Goal: Task Accomplishment & Management: Use online tool/utility

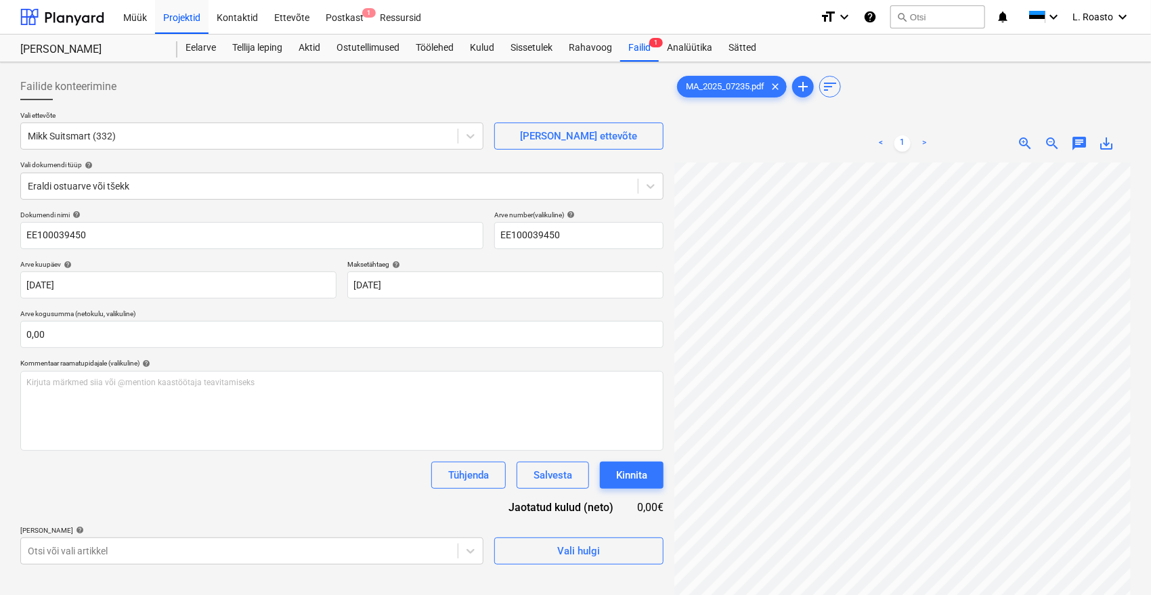
scroll to position [0, 54]
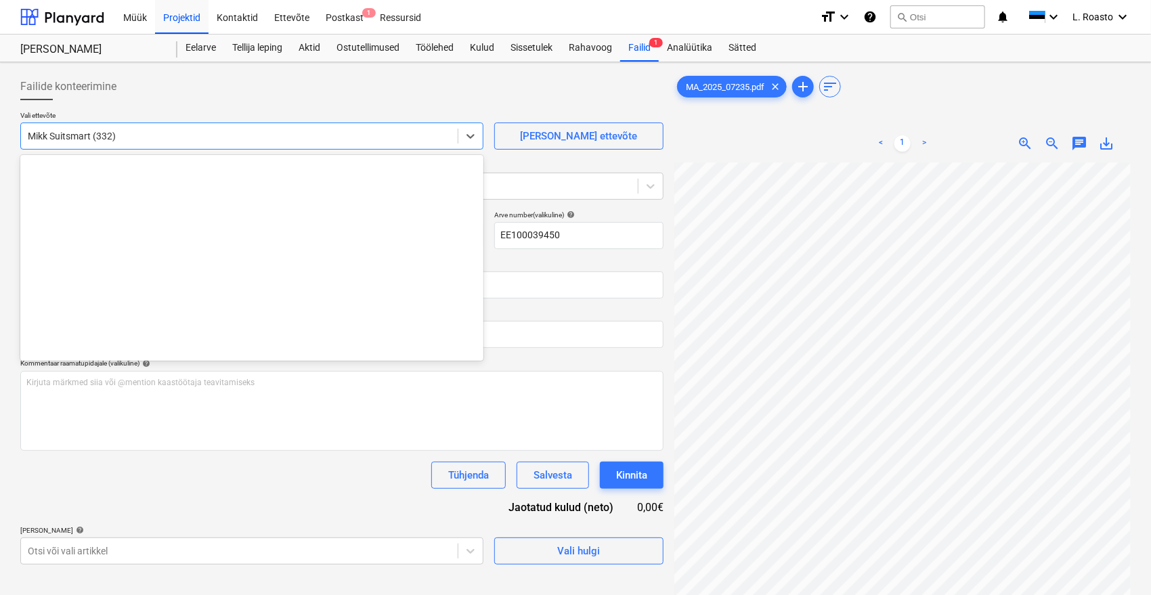
click at [103, 144] on div "Mikk Suitsmart (332)" at bounding box center [239, 136] width 437 height 19
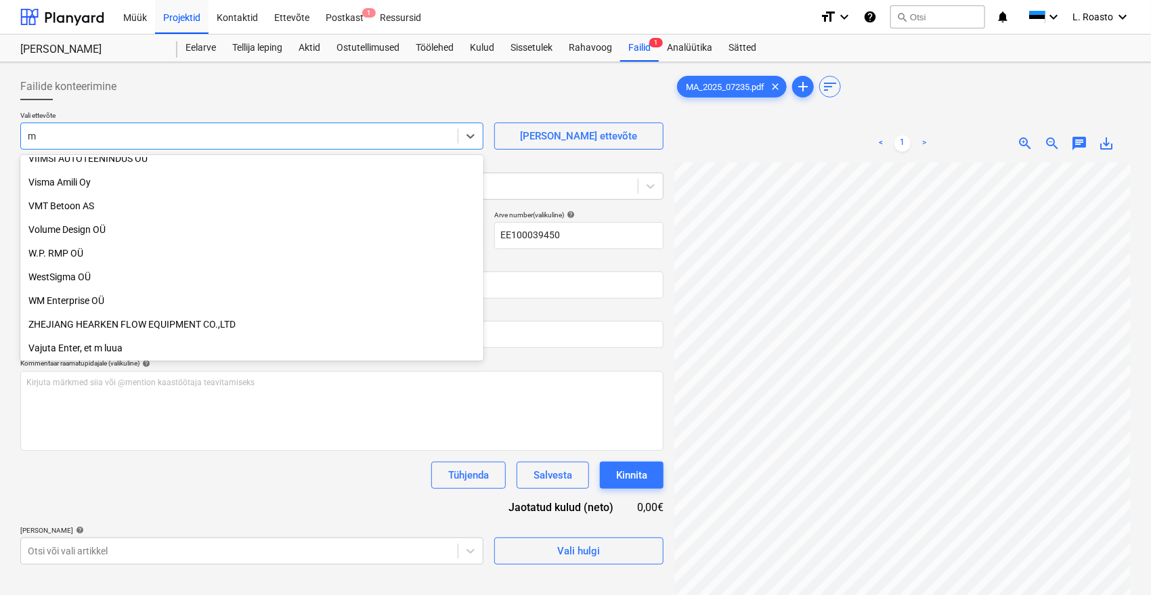
scroll to position [2379, 0]
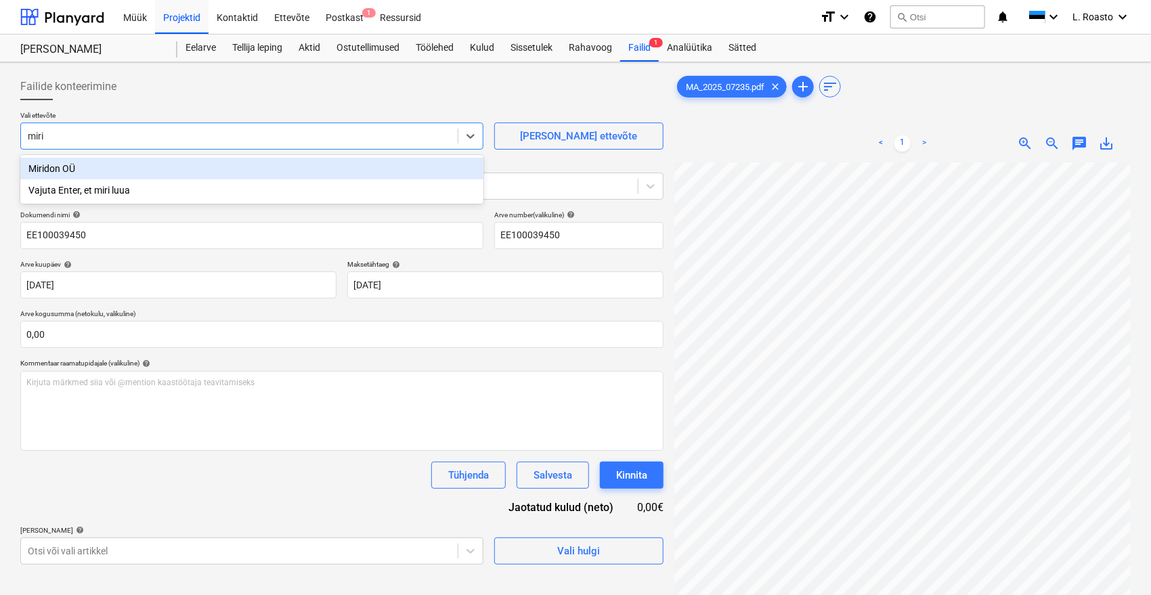
type input "mirid"
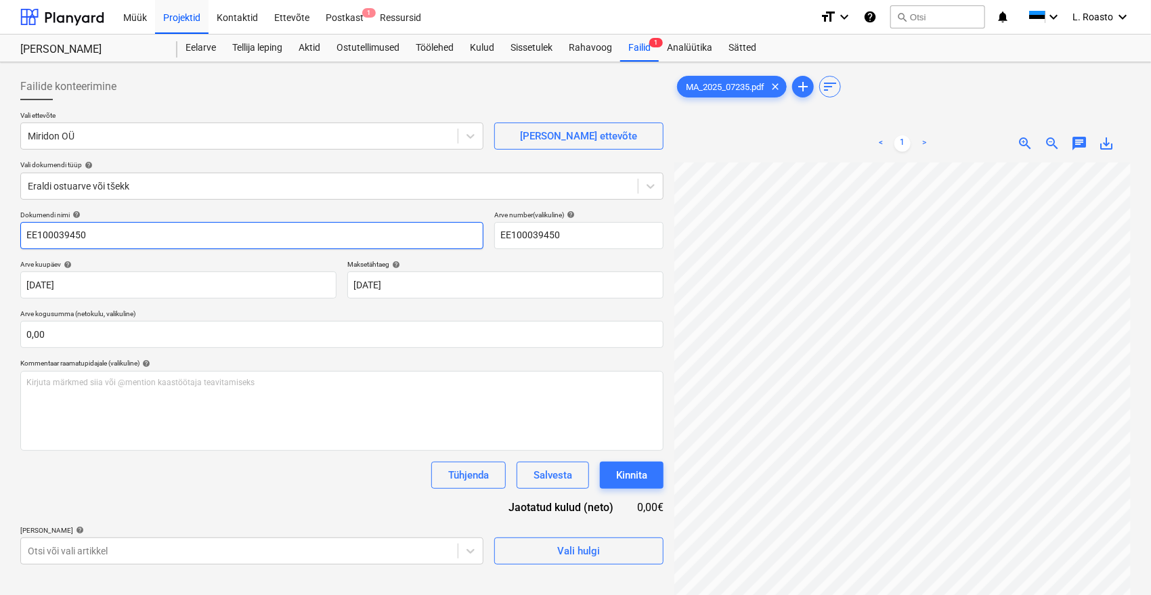
drag, startPoint x: 123, startPoint y: 232, endPoint x: 0, endPoint y: 199, distance: 127.0
click at [0, 199] on div "Failide konteerimine Vali ettevõte Miridon OÜ [PERSON_NAME] uus ettevõte Vali d…" at bounding box center [575, 396] width 1151 height 668
paste input "MA/2025/07235"
type input "[PERSON_NAME] MA/2025/07235"
drag, startPoint x: 598, startPoint y: 231, endPoint x: 148, endPoint y: 208, distance: 450.8
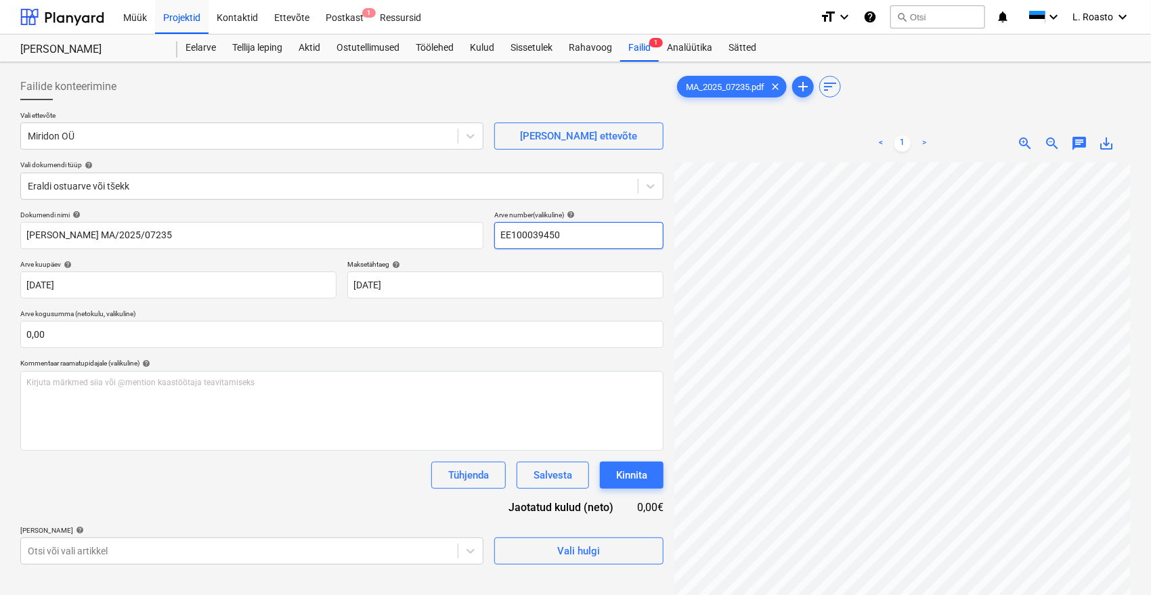
click at [148, 208] on div "Failide konteerimine Vali ettevõte Miridon OÜ [PERSON_NAME] uus ettevõte Vali d…" at bounding box center [341, 319] width 643 height 492
paste input "MA/2025/07235"
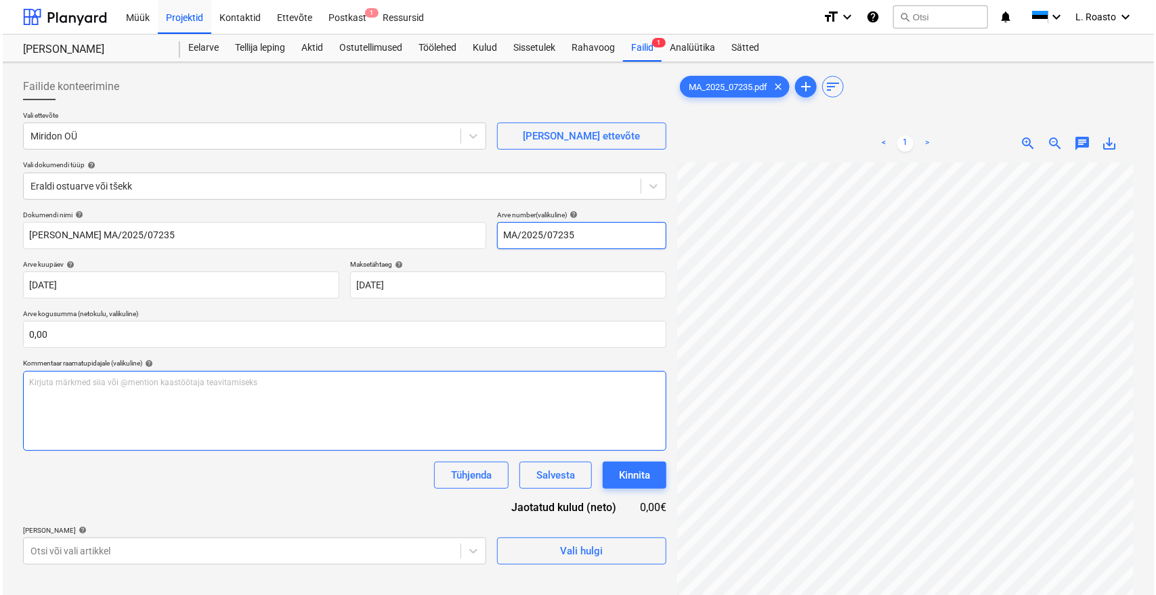
scroll to position [135, 0]
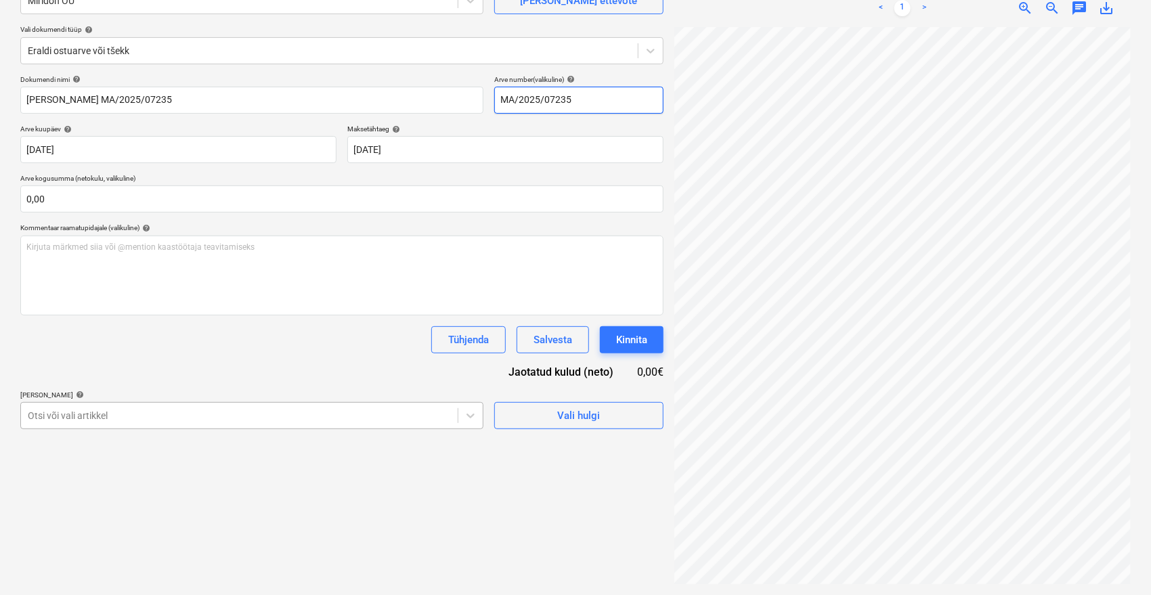
type input "MA/2025/07235"
click at [196, 415] on div at bounding box center [239, 416] width 423 height 14
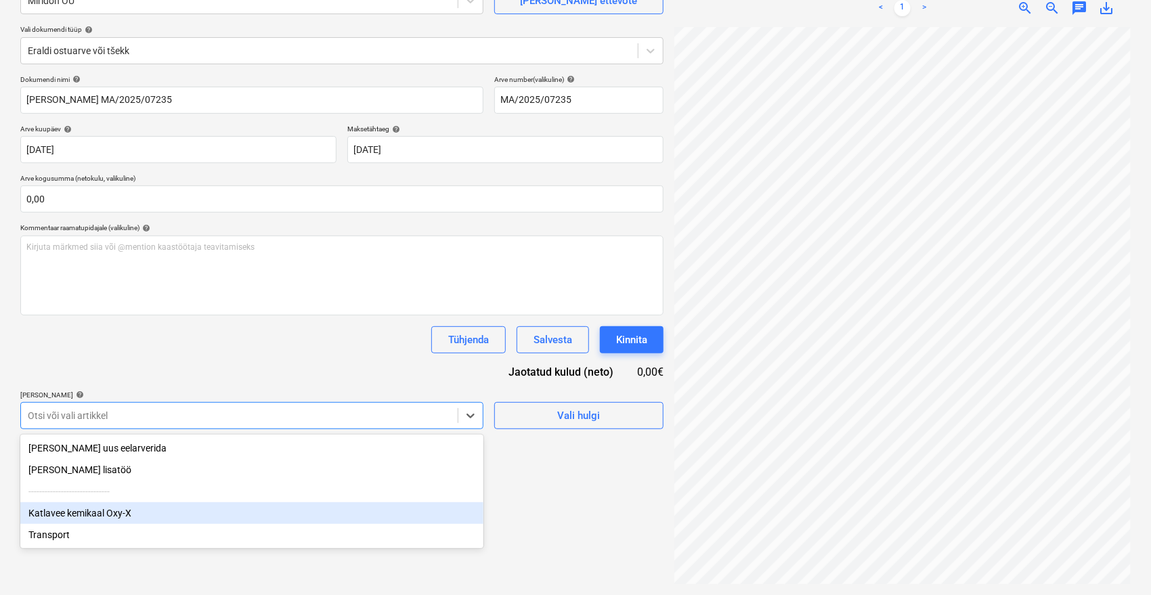
click at [108, 513] on div "Katlavee kemikaal Oxy-X" at bounding box center [251, 513] width 463 height 22
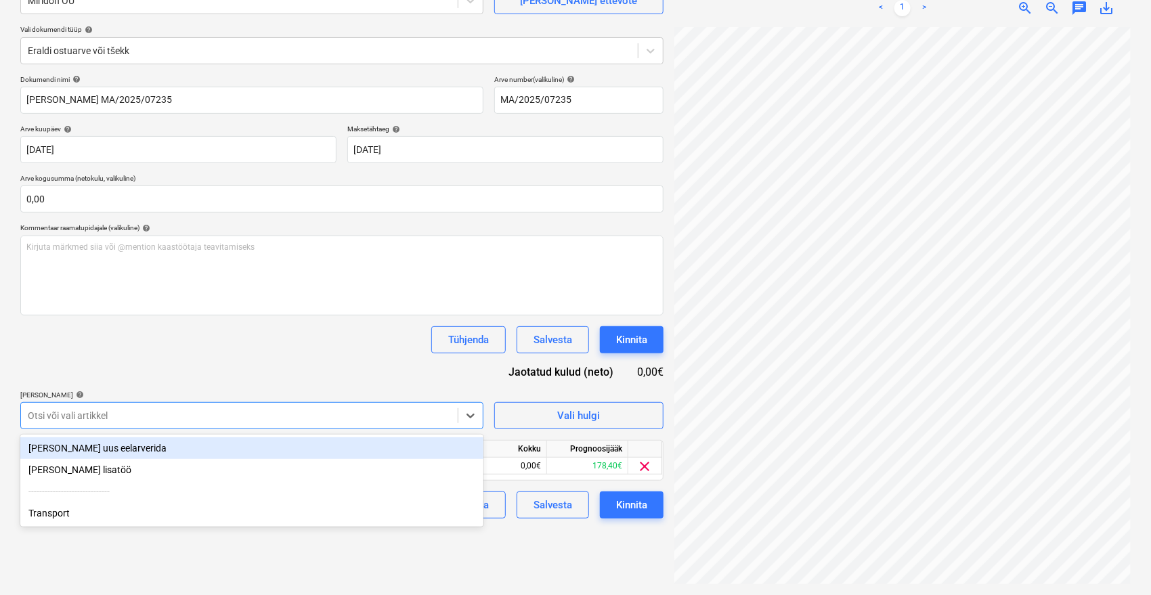
click at [318, 349] on div "Tühjenda Salvesta Kinnita" at bounding box center [341, 339] width 643 height 27
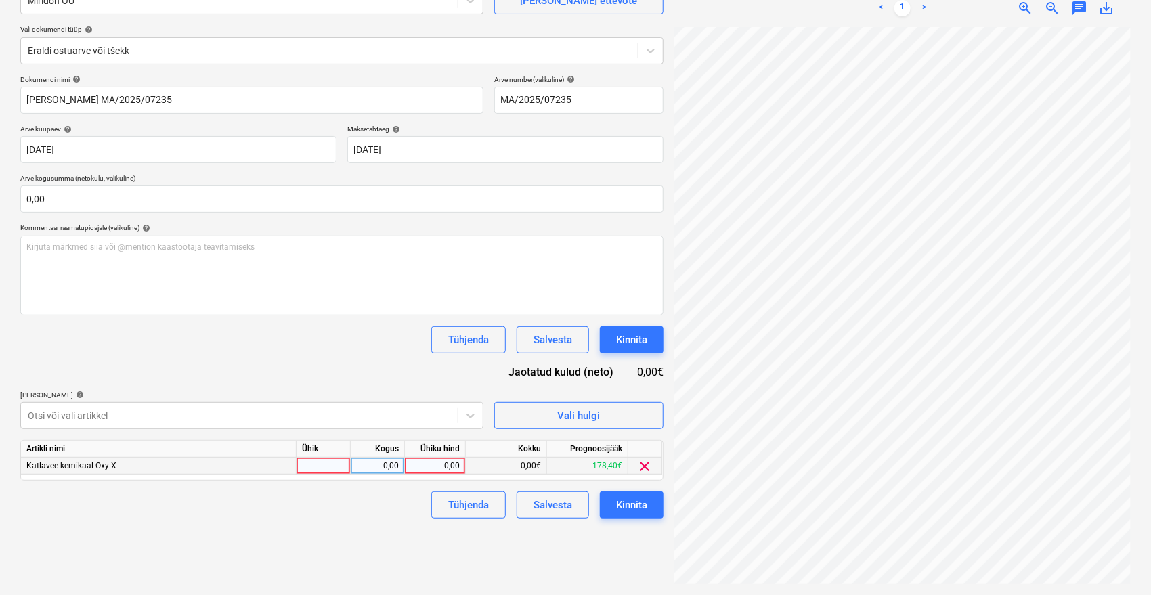
click at [438, 464] on div "0,00" at bounding box center [434, 466] width 49 height 17
type input "178,40"
click at [386, 570] on div "Failide konteerimine Vali ettevõte Miridon OÜ [PERSON_NAME] uus ettevõte Vali d…" at bounding box center [342, 260] width 654 height 657
click at [628, 502] on div "Kinnita" at bounding box center [631, 505] width 31 height 18
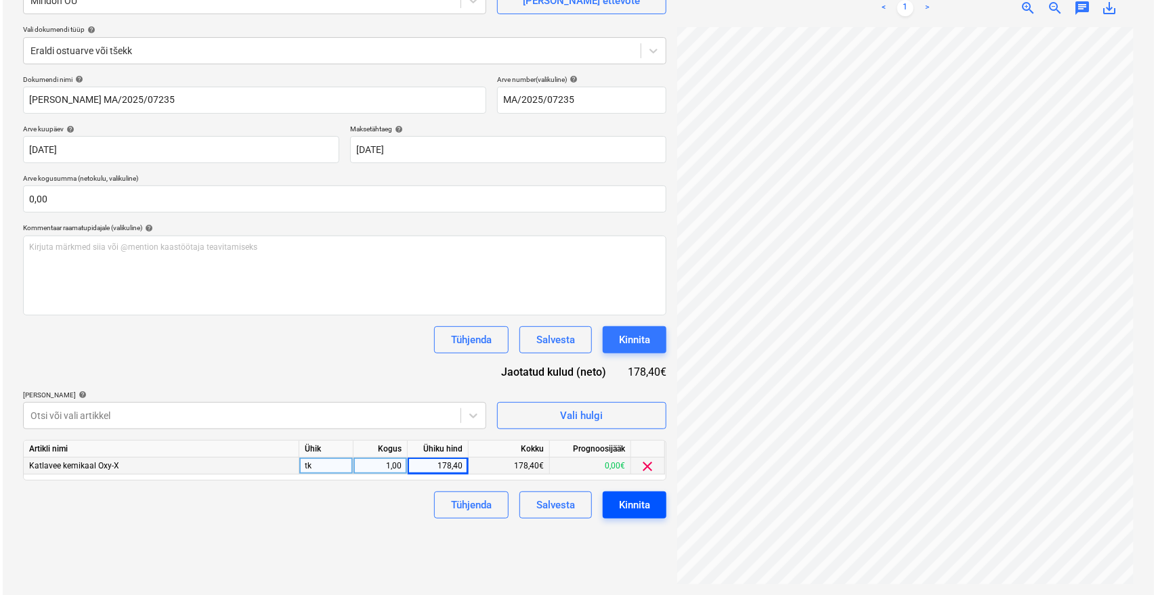
scroll to position [0, 54]
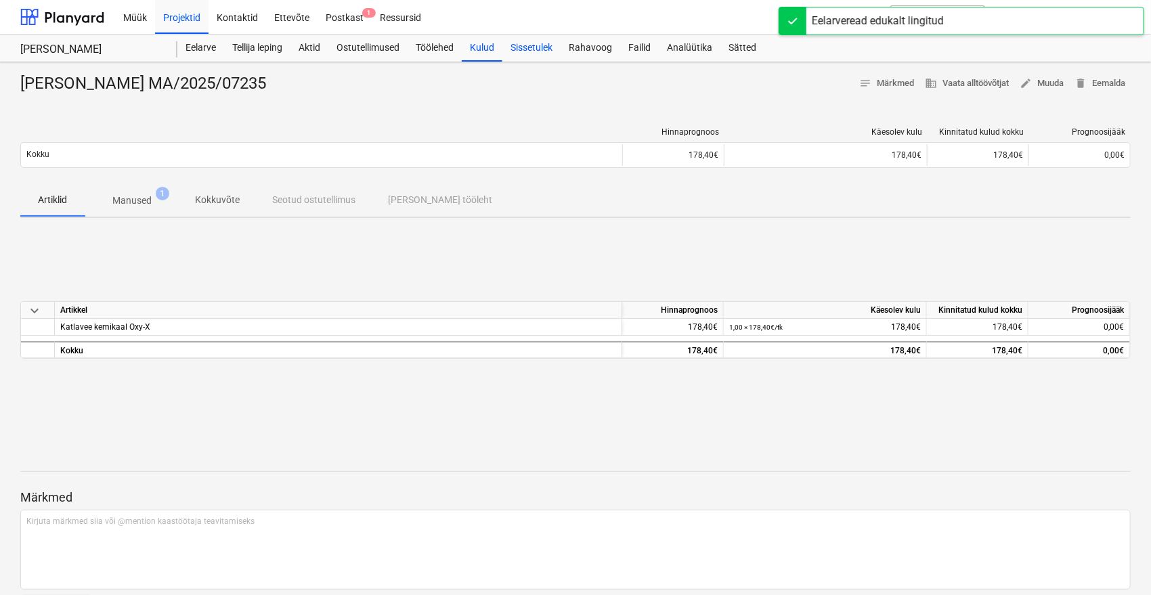
click at [531, 50] on div "Sissetulek" at bounding box center [531, 48] width 58 height 27
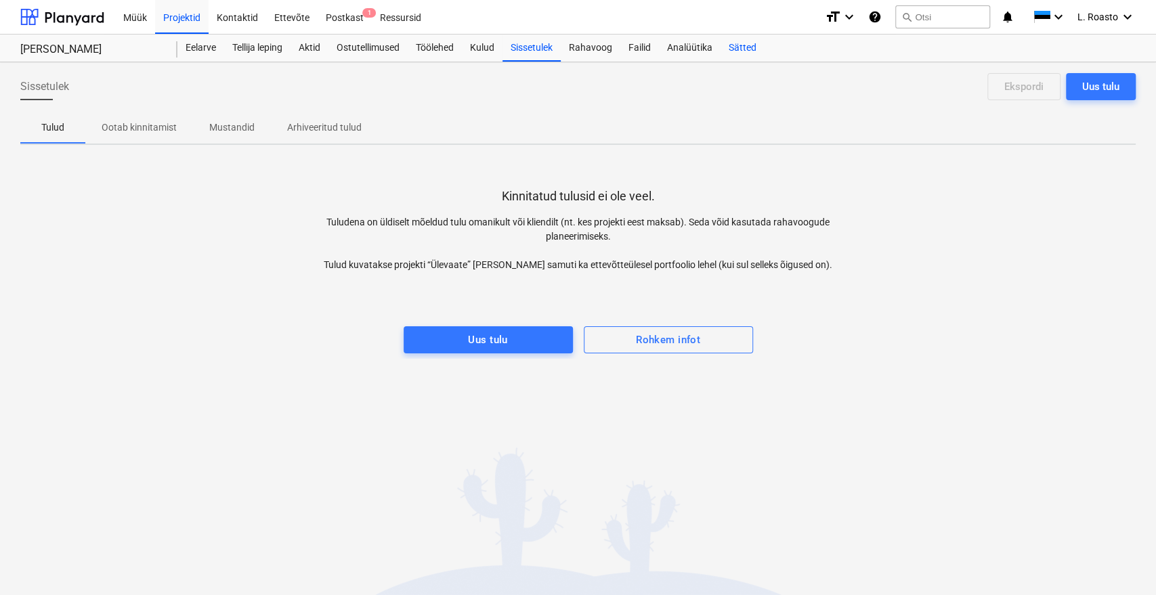
click at [749, 48] on div "Sätted" at bounding box center [742, 48] width 44 height 27
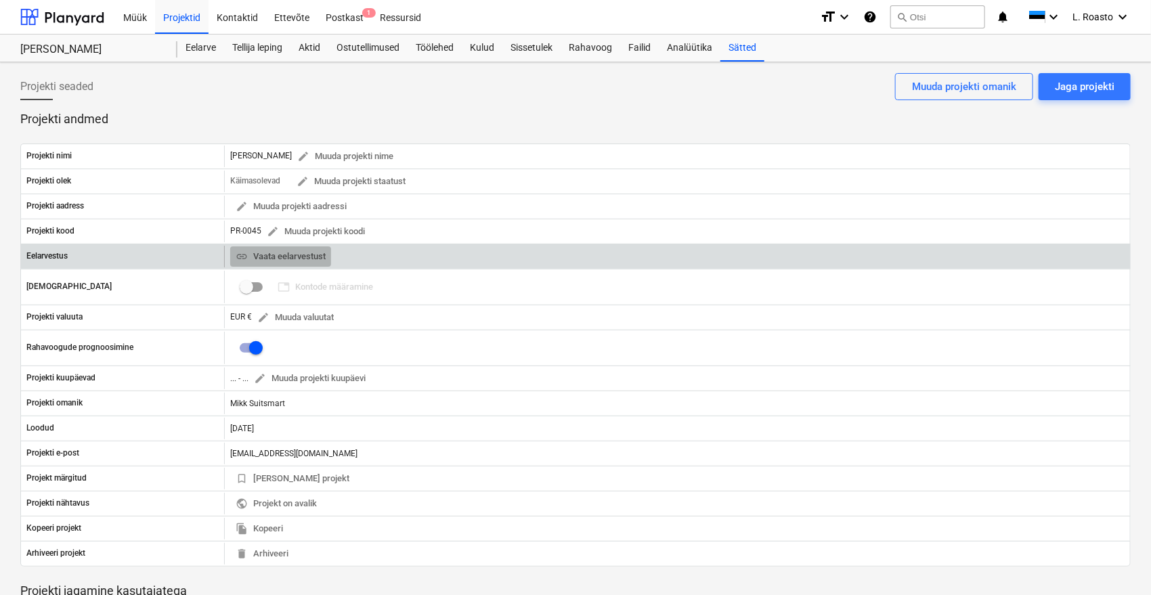
click at [297, 255] on span "link Vaata eelarvestust" at bounding box center [281, 257] width 90 height 16
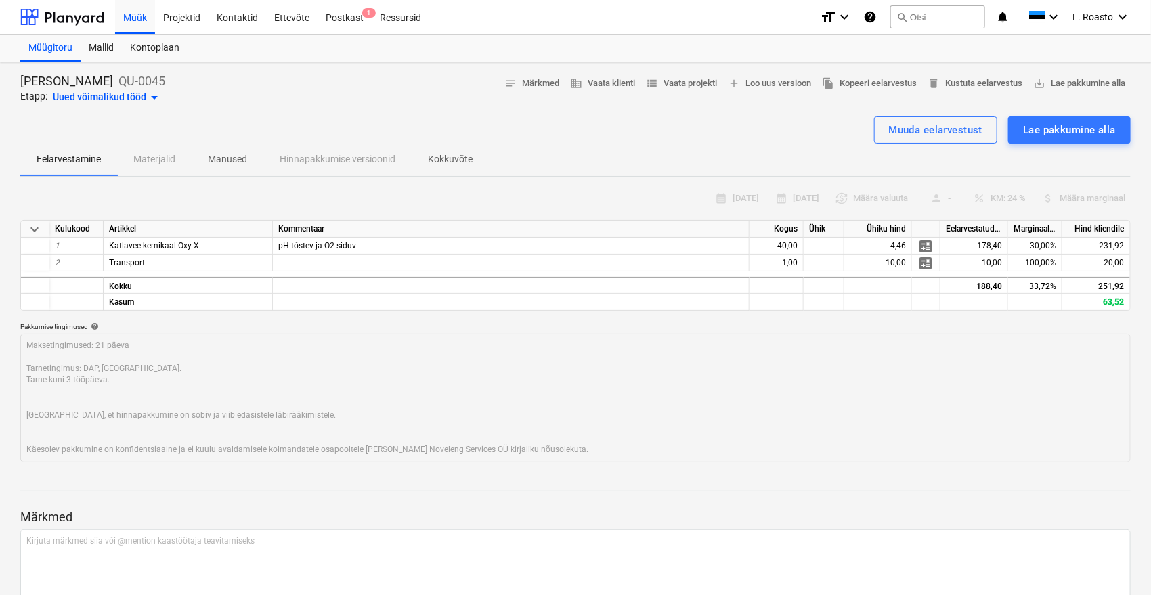
click at [456, 156] on p "Kokkuvõte" at bounding box center [450, 159] width 45 height 14
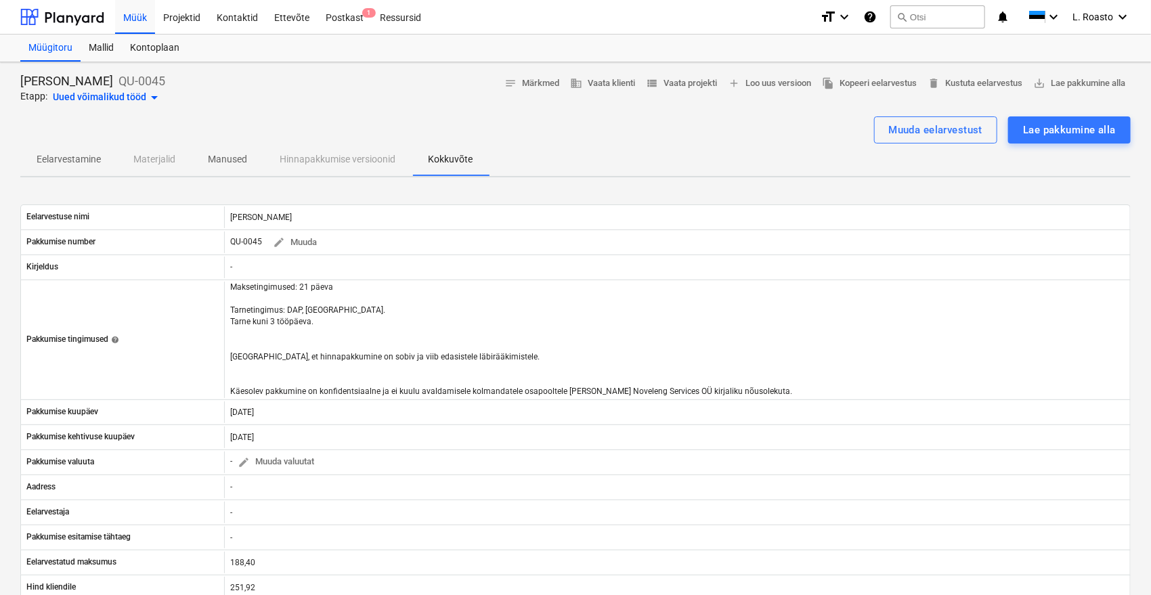
click at [70, 161] on p "Eelarvestamine" at bounding box center [69, 159] width 64 height 14
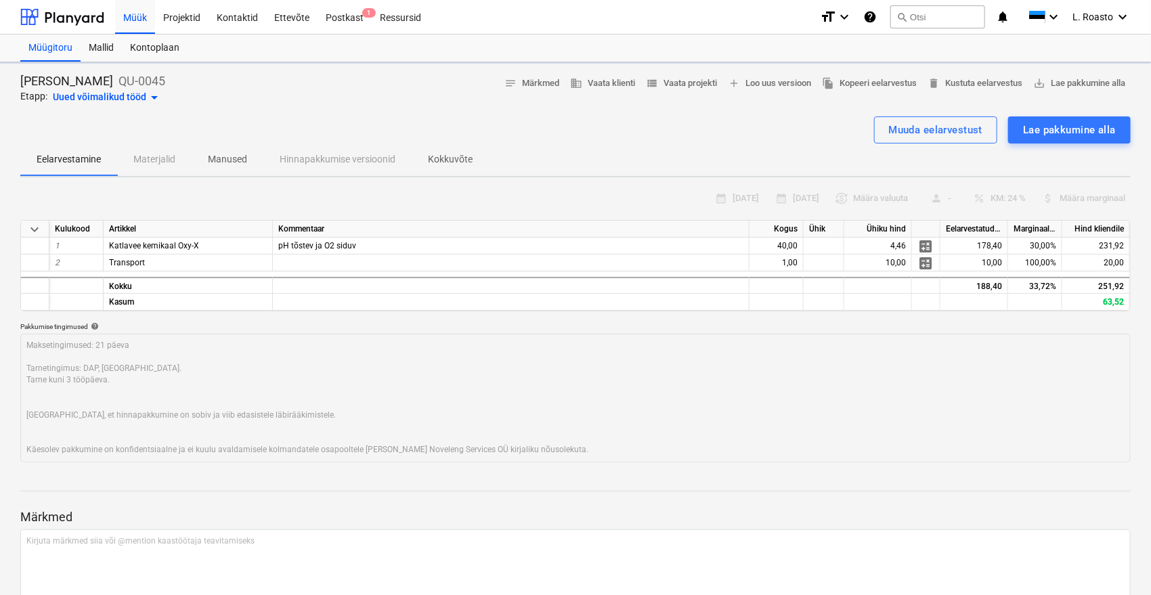
type textarea "x"
drag, startPoint x: 198, startPoint y: 244, endPoint x: 96, endPoint y: 244, distance: 101.6
click at [0, 0] on div "1 Katlavee kemikaal Oxy-X pH tõstev ja O2 siduv 40,00 4,46 calculate 178,40 30,…" at bounding box center [0, 0] width 0 height 0
copy div "Katlavee kemikaal Oxy-X"
click at [344, 251] on div "pH tõstev ja O2 siduv" at bounding box center [511, 246] width 477 height 17
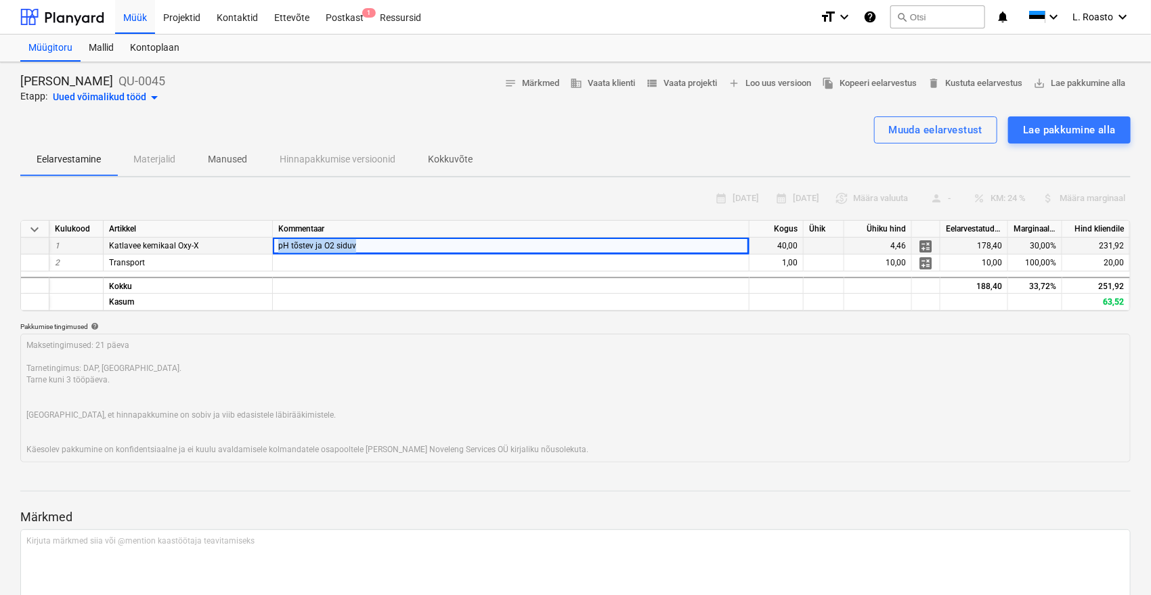
drag, startPoint x: 364, startPoint y: 246, endPoint x: 276, endPoint y: 238, distance: 88.4
click at [276, 238] on div "pH tõstev ja O2 siduv" at bounding box center [511, 246] width 477 height 17
copy span "pH tõstev ja O2 siduv"
click at [320, 192] on div "calendar_month [DATE] calendar_month [DATE] currency_exchange Määra valuuta per…" at bounding box center [575, 198] width 1110 height 21
click at [678, 84] on span "view_list Vaata projekti" at bounding box center [681, 84] width 71 height 16
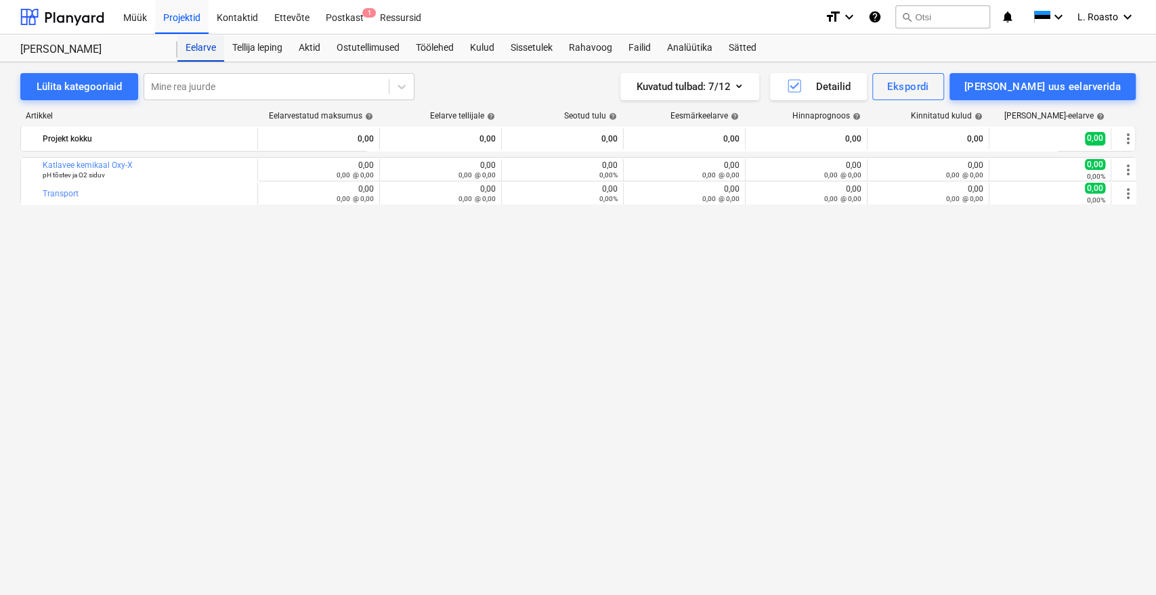
click at [201, 42] on div "Eelarve" at bounding box center [200, 48] width 47 height 27
click at [519, 49] on div "Sissetulek" at bounding box center [531, 48] width 58 height 27
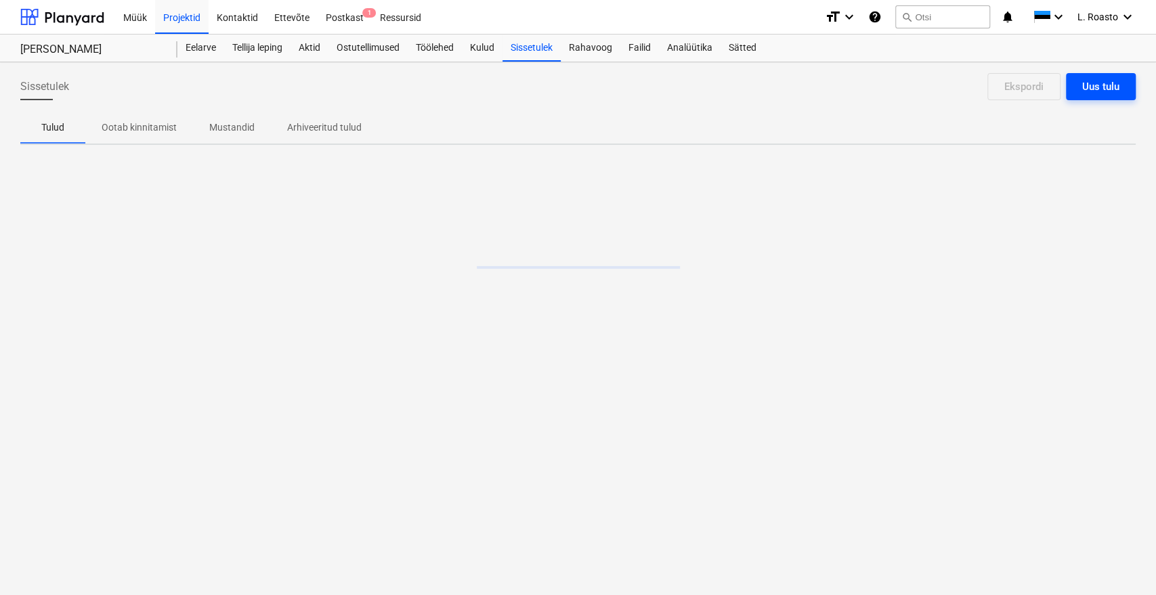
click at [1100, 82] on div "Uus tulu" at bounding box center [1100, 87] width 37 height 18
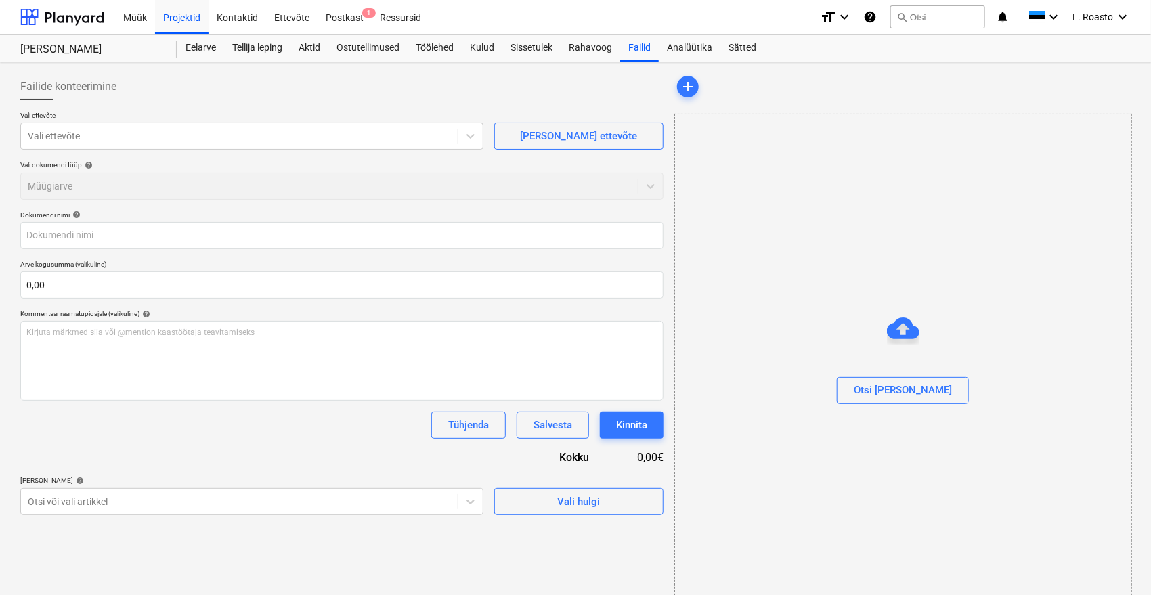
type input "Noveleng Services 25067_Vara.pdf"
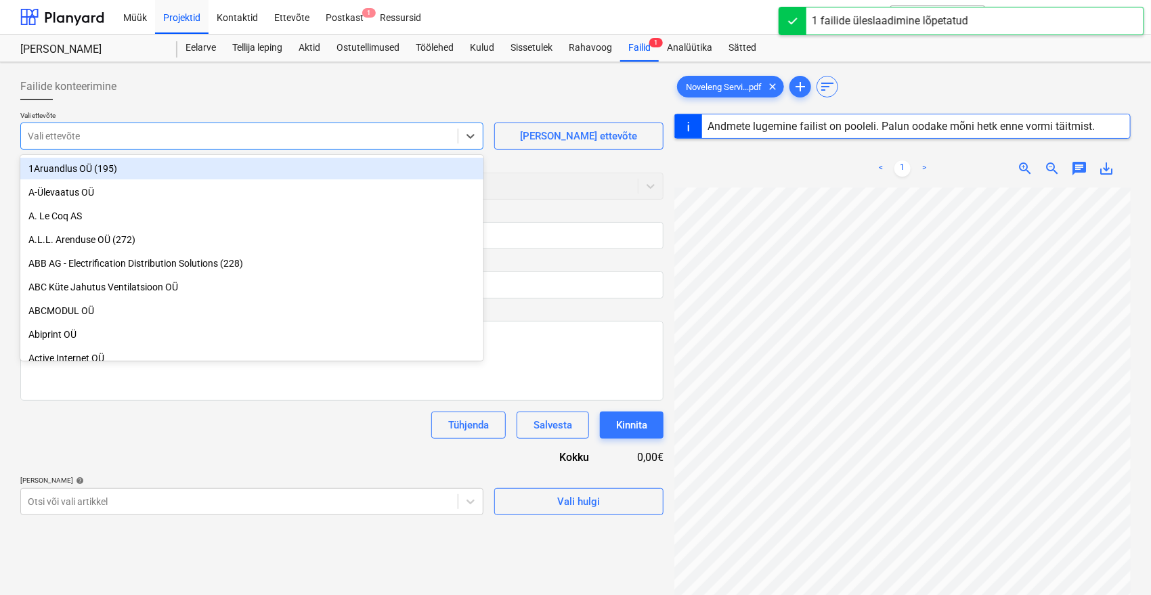
click at [144, 129] on div at bounding box center [239, 136] width 423 height 14
type input "vara"
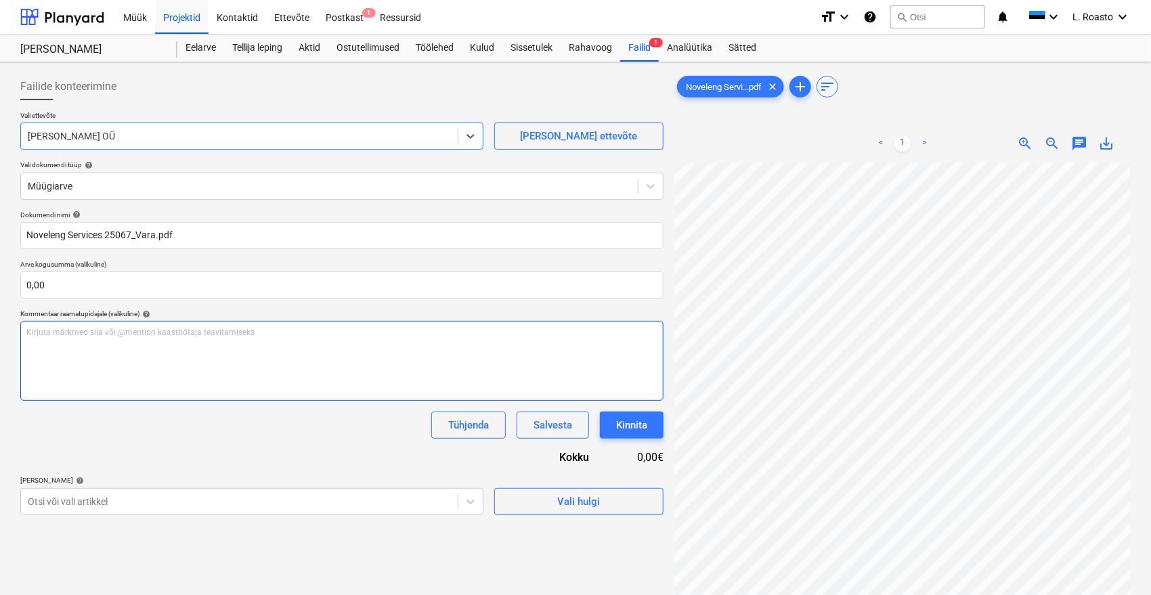
type input "25067"
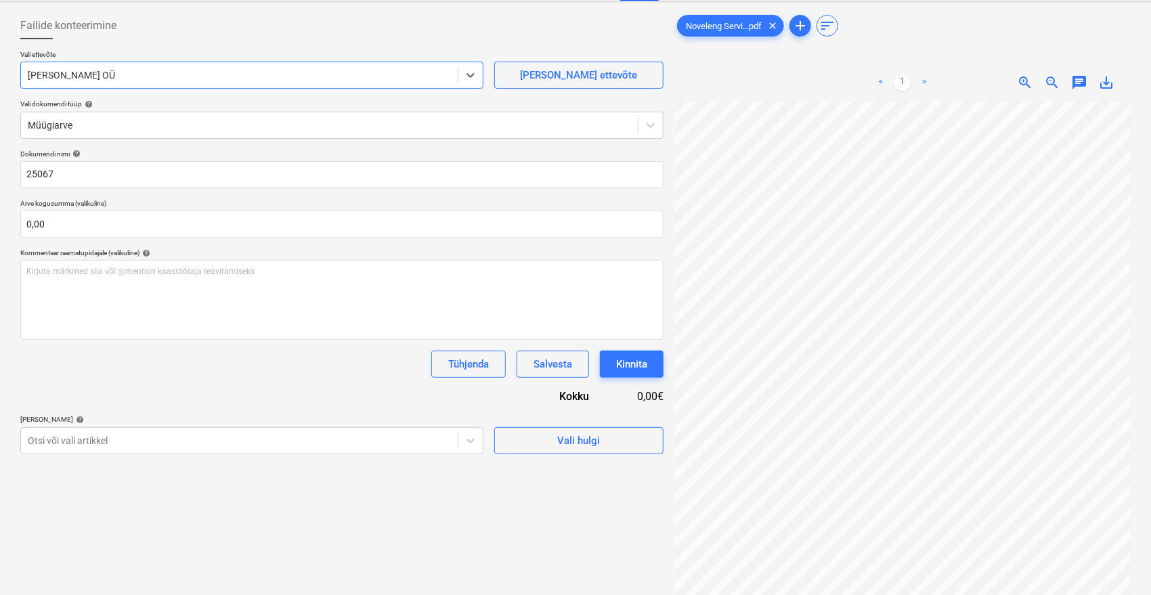
scroll to position [135, 0]
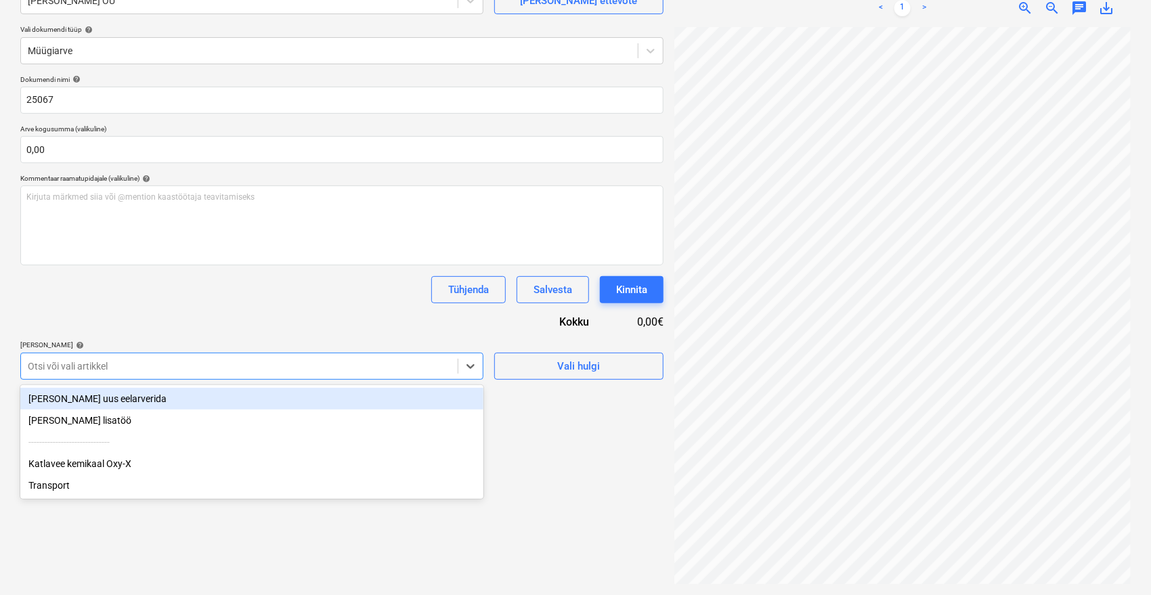
click at [189, 366] on div at bounding box center [239, 367] width 423 height 14
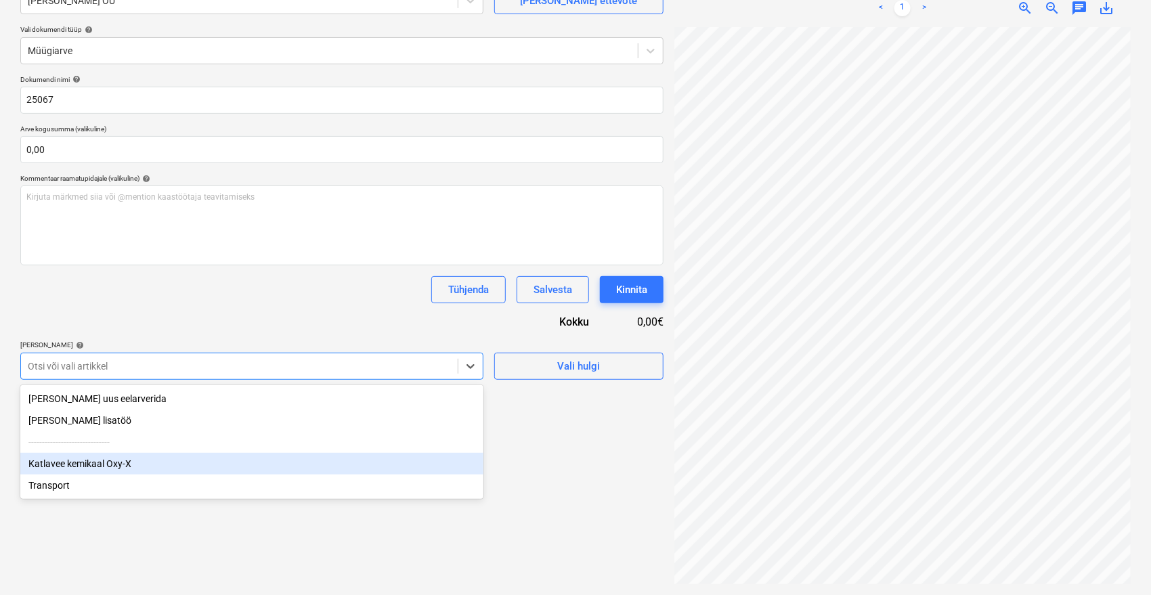
click at [102, 466] on div "Katlavee kemikaal Oxy-X" at bounding box center [251, 464] width 463 height 22
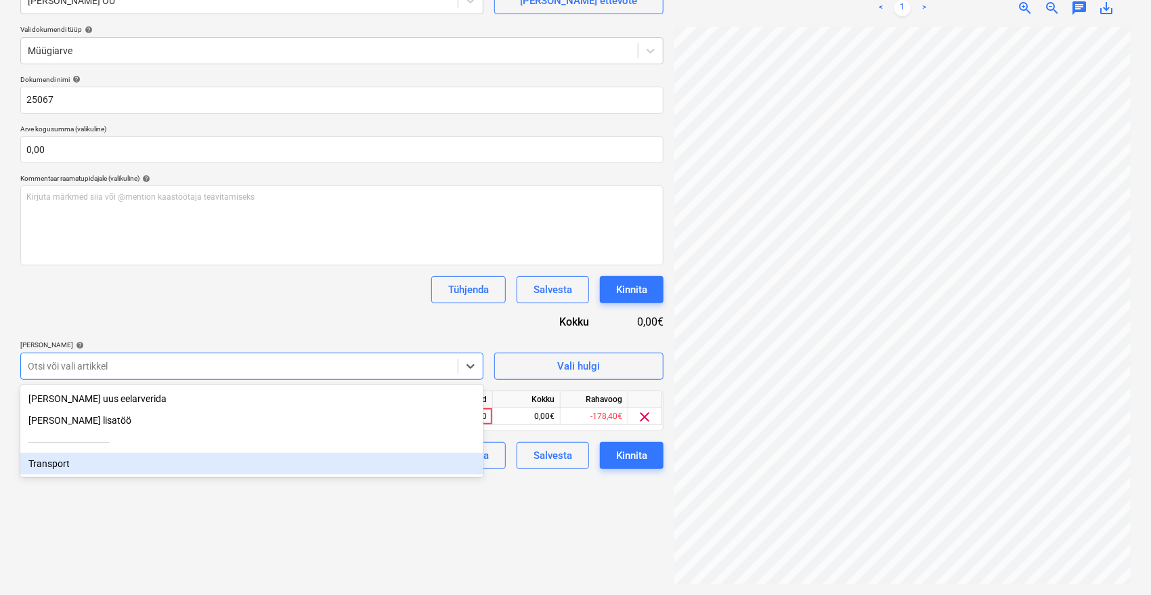
click at [54, 470] on div "Transport" at bounding box center [251, 464] width 463 height 22
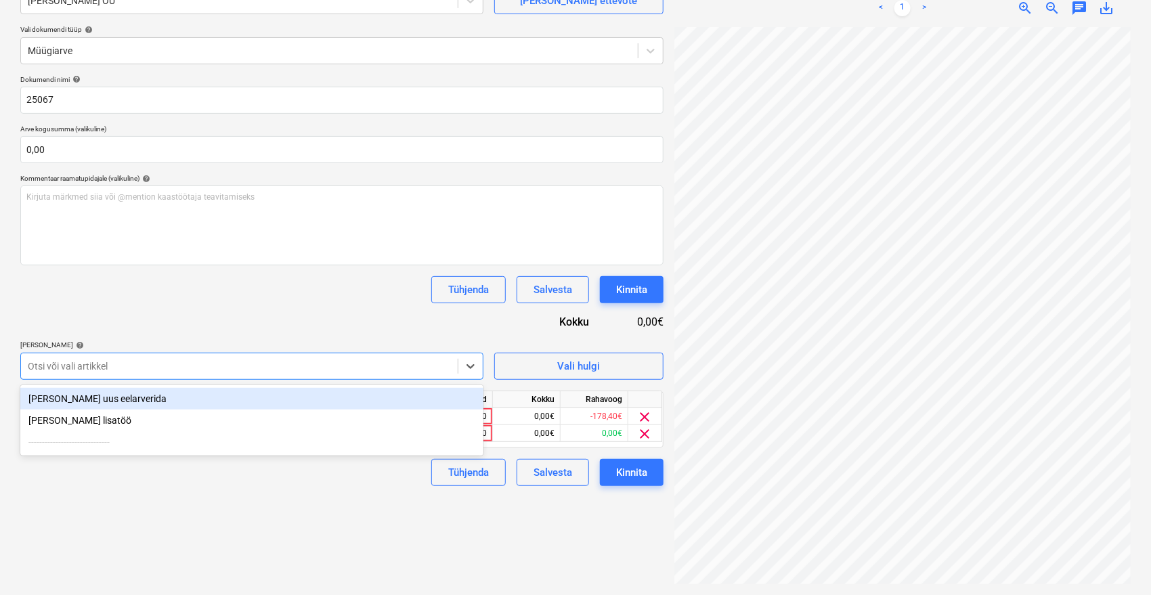
click at [282, 293] on div "Tühjenda Salvesta Kinnita" at bounding box center [341, 289] width 643 height 27
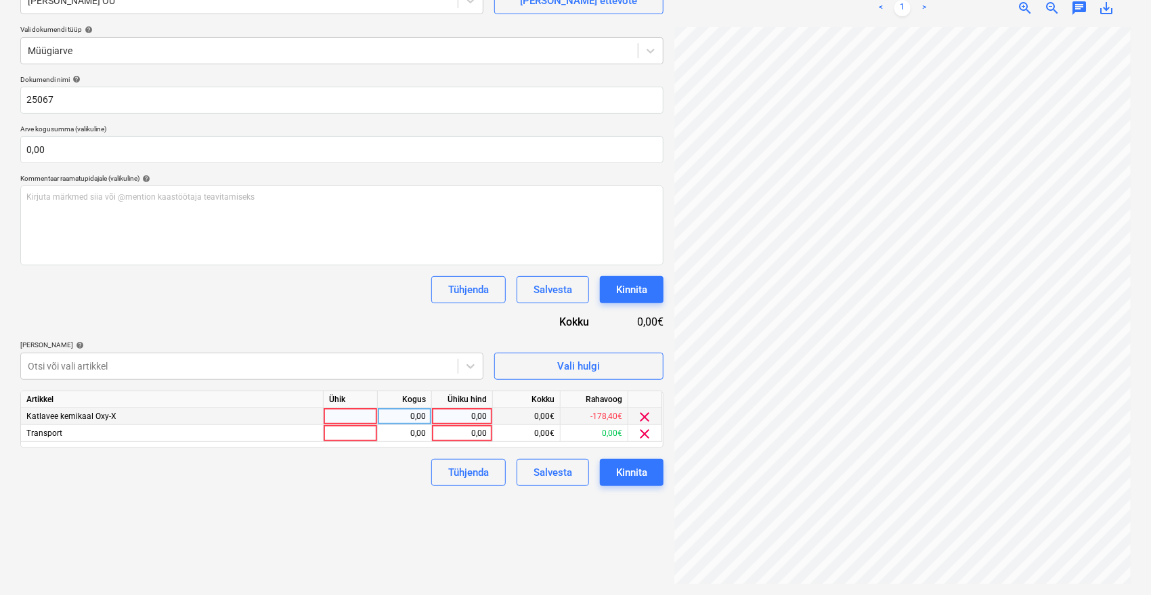
click at [459, 415] on div "0,00" at bounding box center [461, 416] width 49 height 17
type input "1"
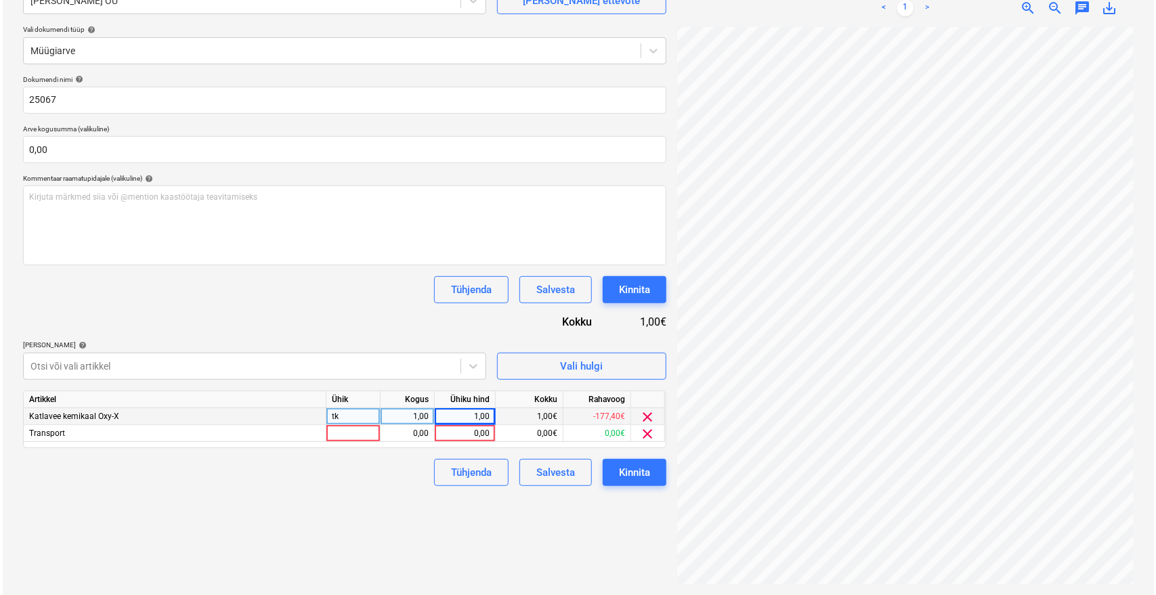
scroll to position [16, 54]
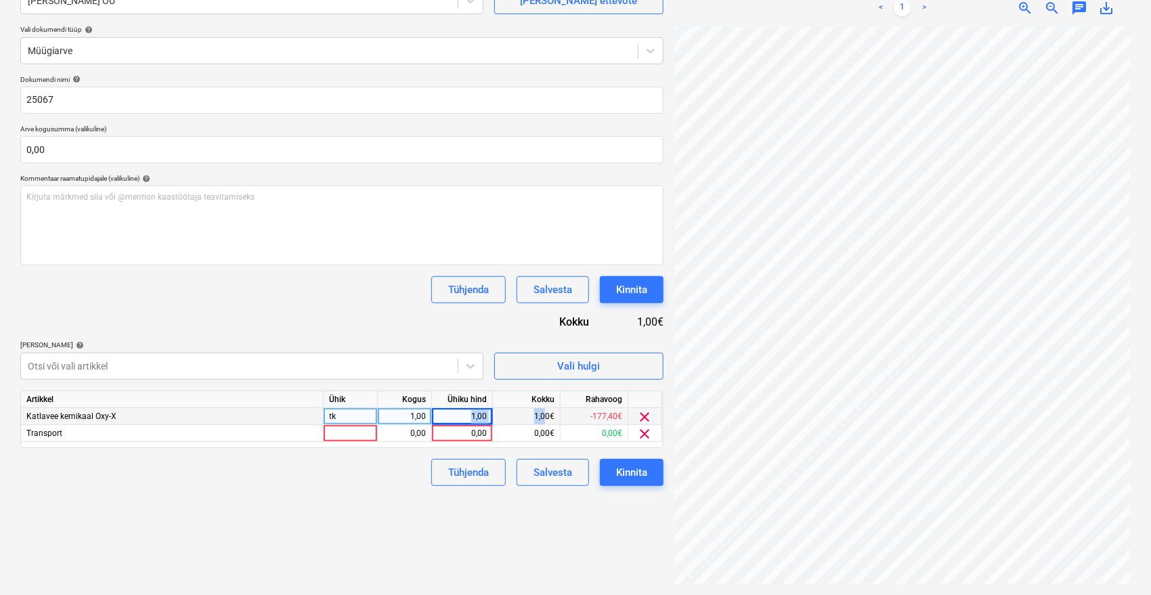
drag, startPoint x: 470, startPoint y: 421, endPoint x: 545, endPoint y: 420, distance: 75.2
click at [0, 0] on div "Katlavee kemikaal Oxy-X tk 1,00 1,00 1,00€ -177,40€ clear" at bounding box center [0, 0] width 0 height 0
type input "231,92"
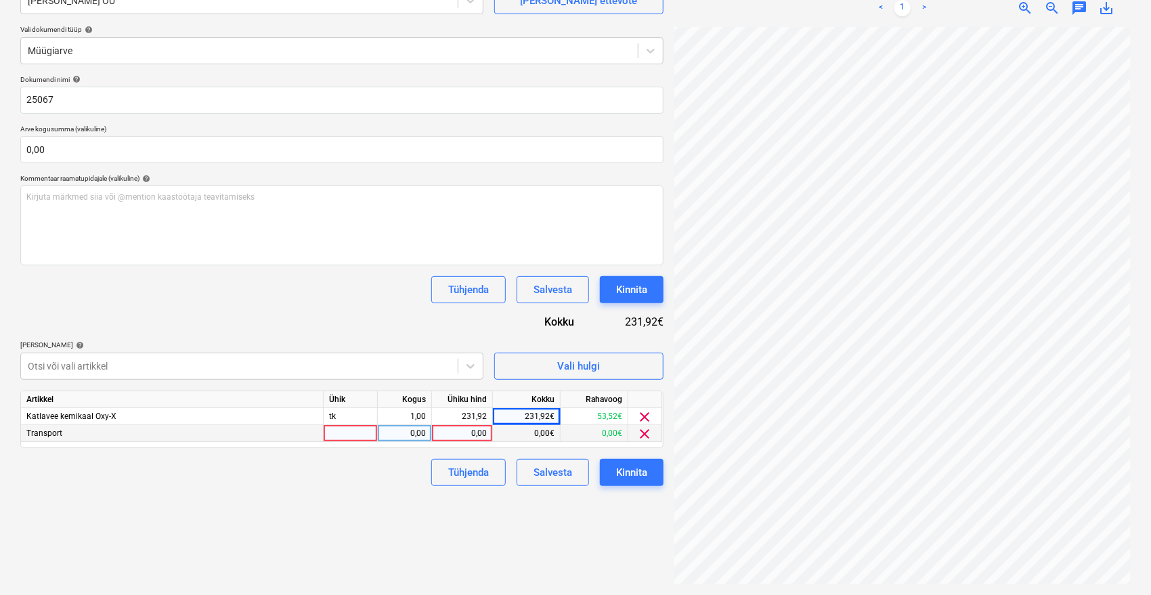
click at [473, 432] on div "0,00" at bounding box center [461, 433] width 49 height 17
type input "20"
click at [352, 515] on div "Failide konteerimine Vali ettevõte Vara Saeveski OÜ [PERSON_NAME] uus ettevõte …" at bounding box center [342, 260] width 654 height 657
click at [621, 479] on div "Kinnita" at bounding box center [631, 473] width 31 height 18
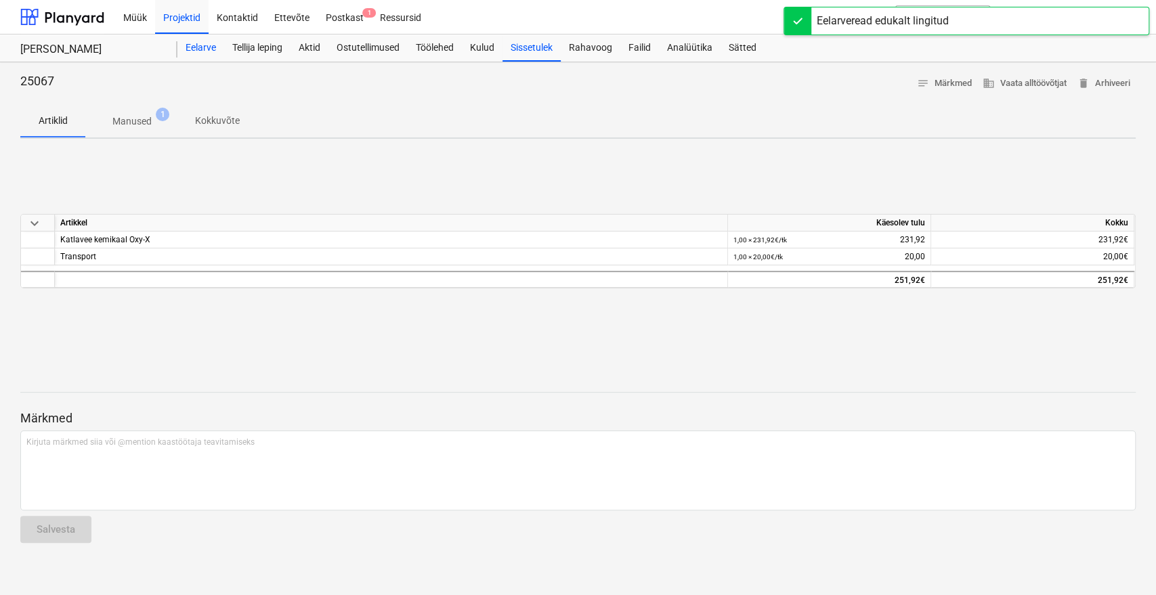
click at [206, 51] on div "Eelarve" at bounding box center [200, 48] width 47 height 27
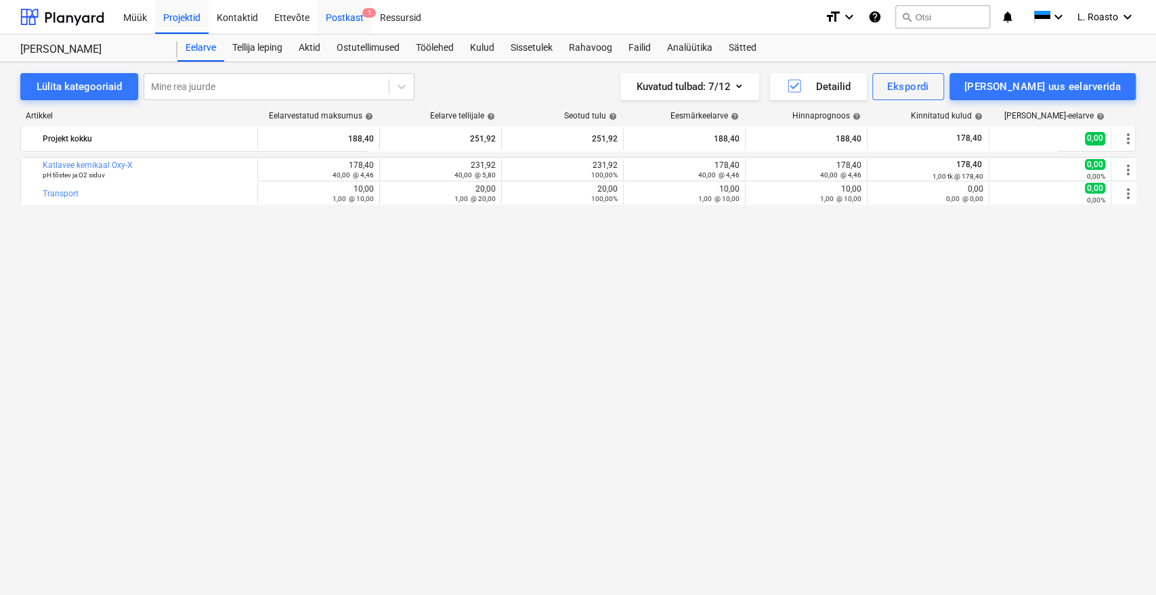
click at [322, 15] on div "Postkast 1" at bounding box center [345, 16] width 54 height 35
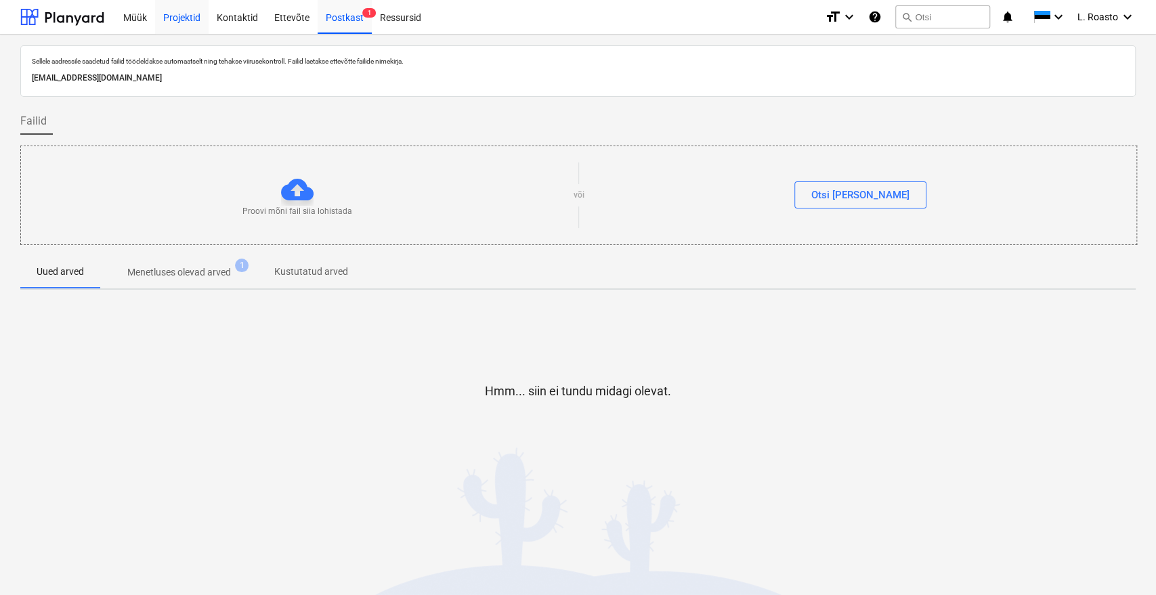
click at [177, 23] on div "Projektid" at bounding box center [181, 16] width 53 height 35
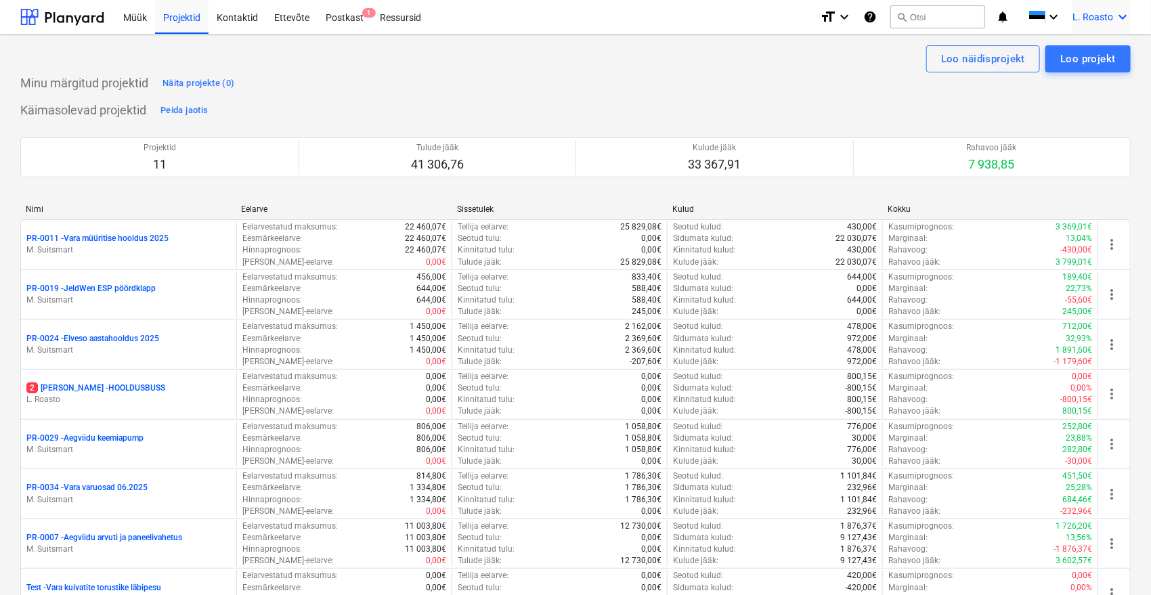
click at [1103, 20] on span "L. Roasto" at bounding box center [1092, 17] width 41 height 11
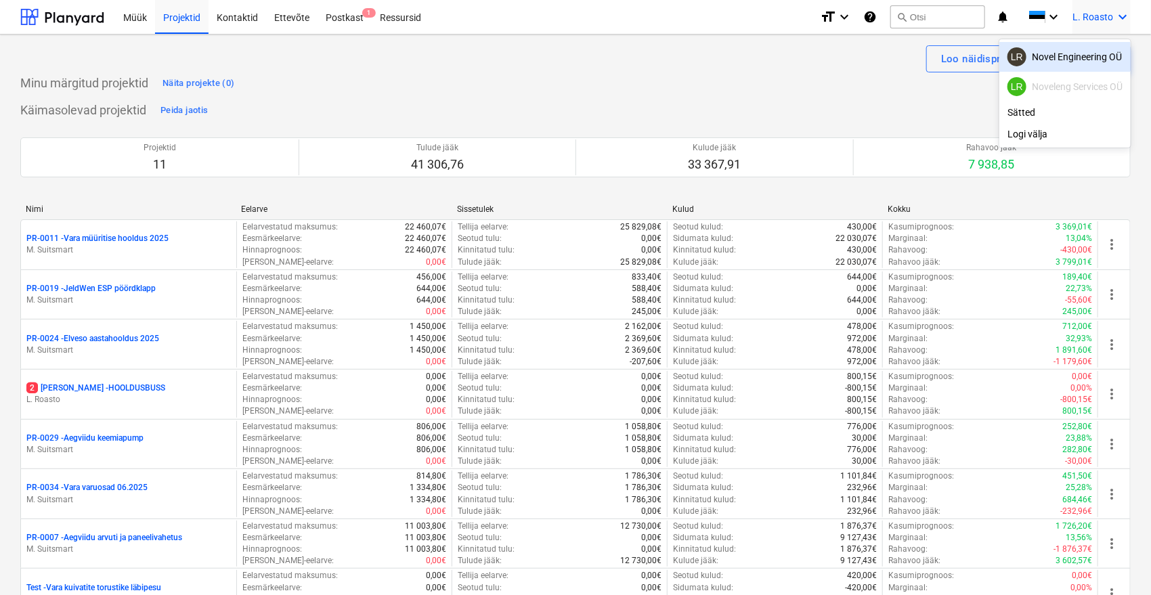
click at [1089, 51] on div "LR Novel Engineering OÜ" at bounding box center [1064, 56] width 115 height 19
